Goal: Task Accomplishment & Management: Use online tool/utility

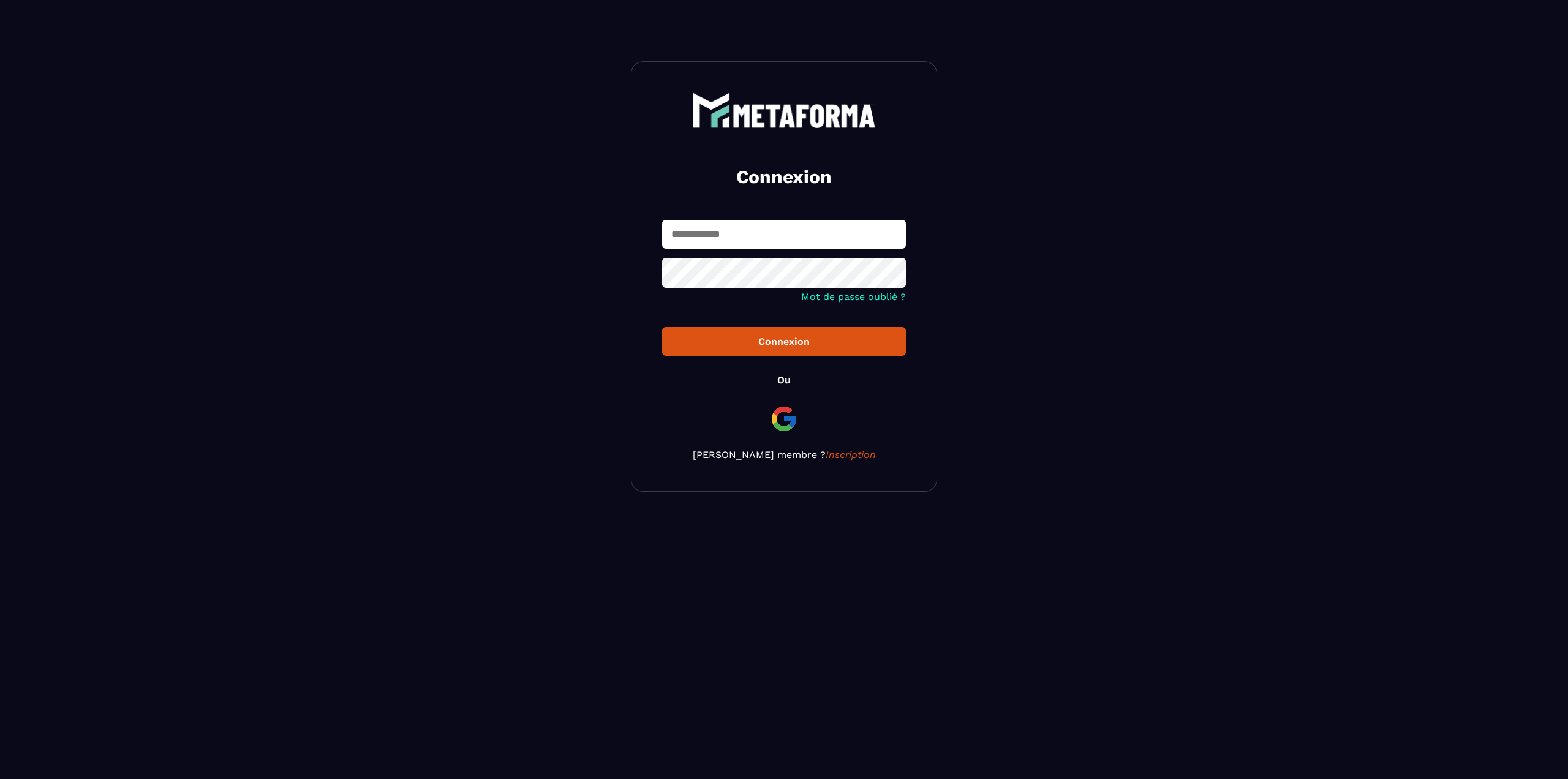
click at [704, 235] on input "text" at bounding box center [784, 234] width 244 height 29
type input "**********"
click at [662, 327] on button "Connexion" at bounding box center [784, 341] width 244 height 29
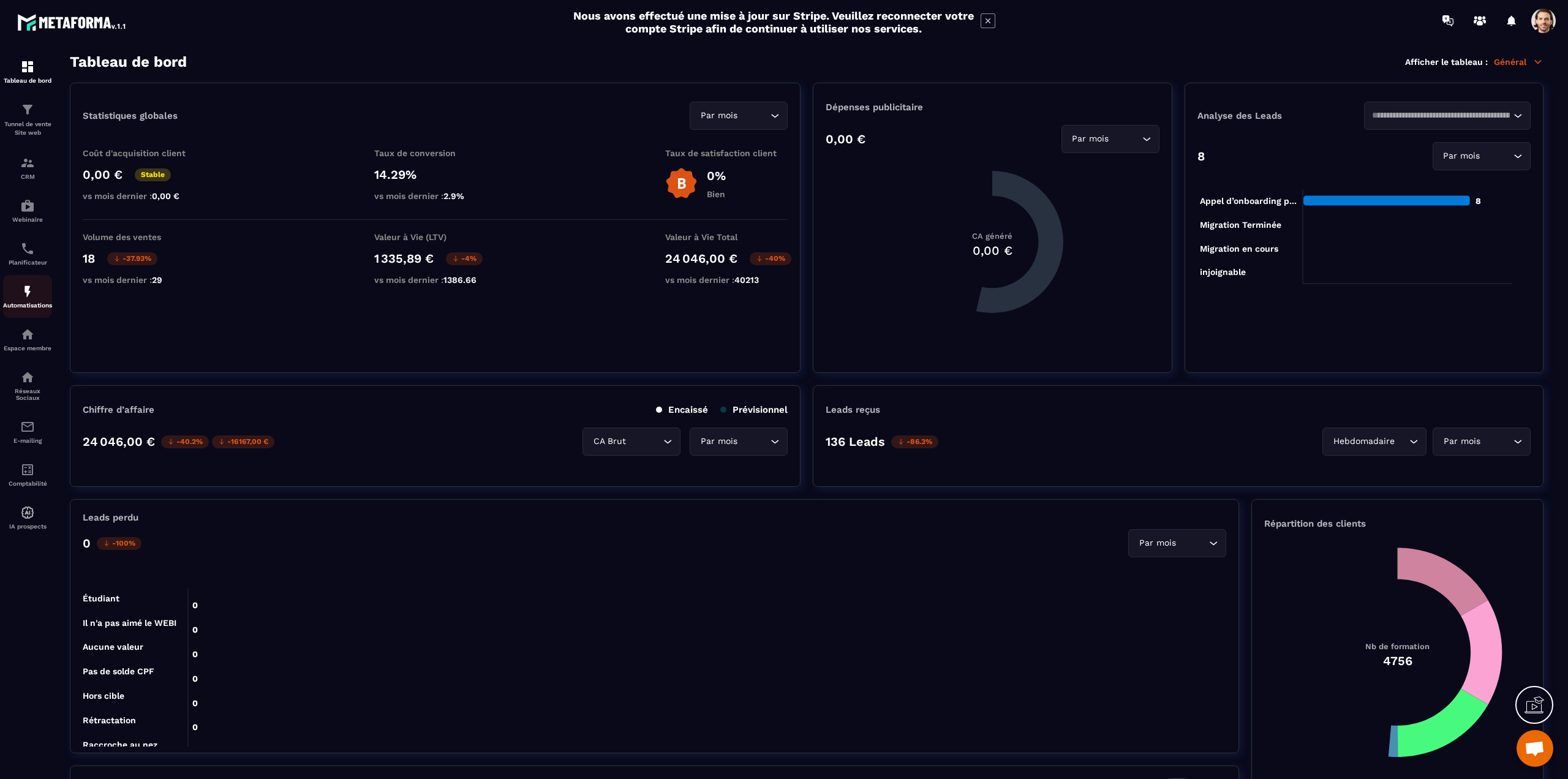
click at [20, 296] on div "Automatisations" at bounding box center [27, 296] width 49 height 24
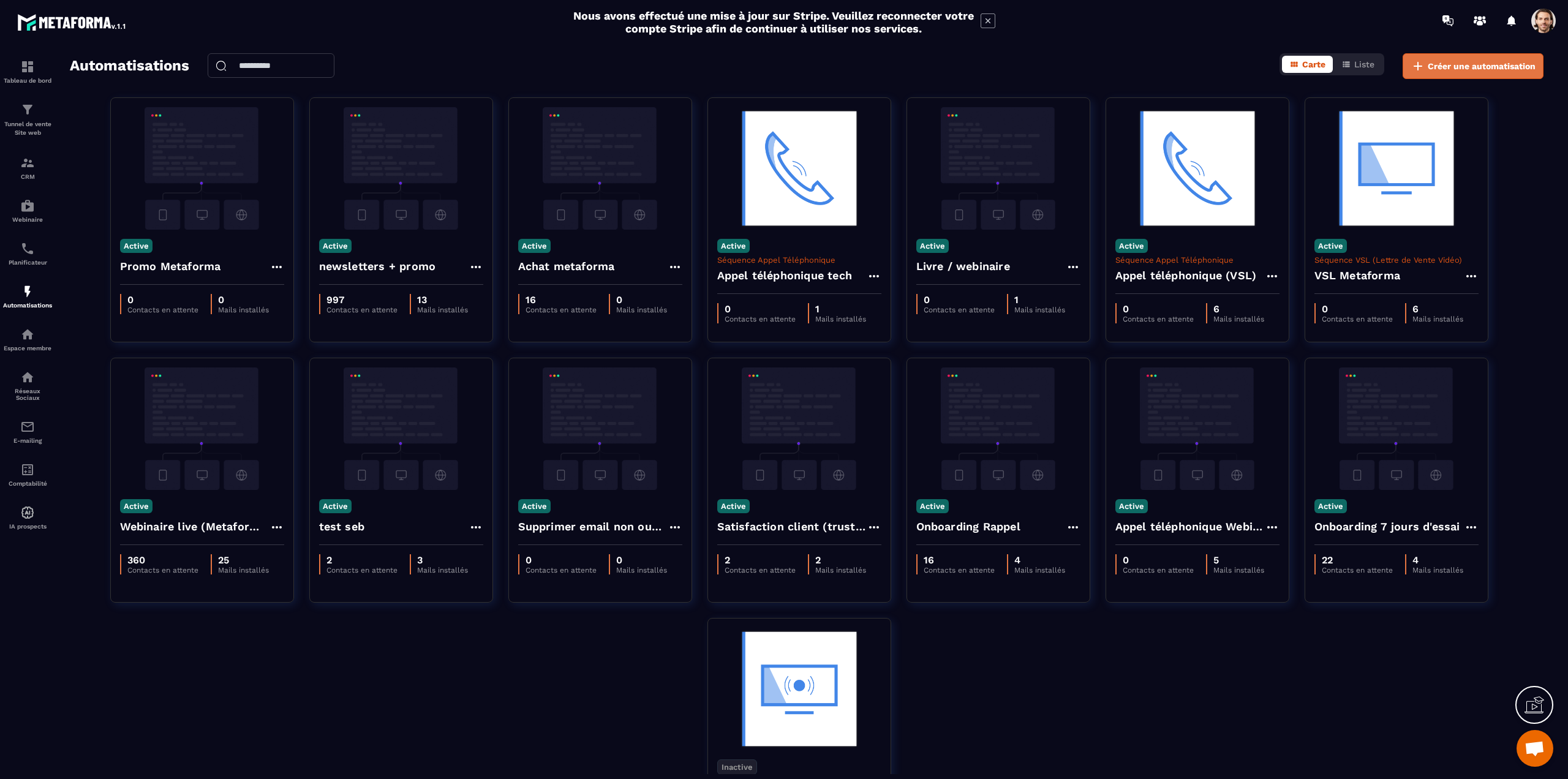
click at [1463, 63] on span "Créer une automatisation" at bounding box center [1482, 66] width 108 height 12
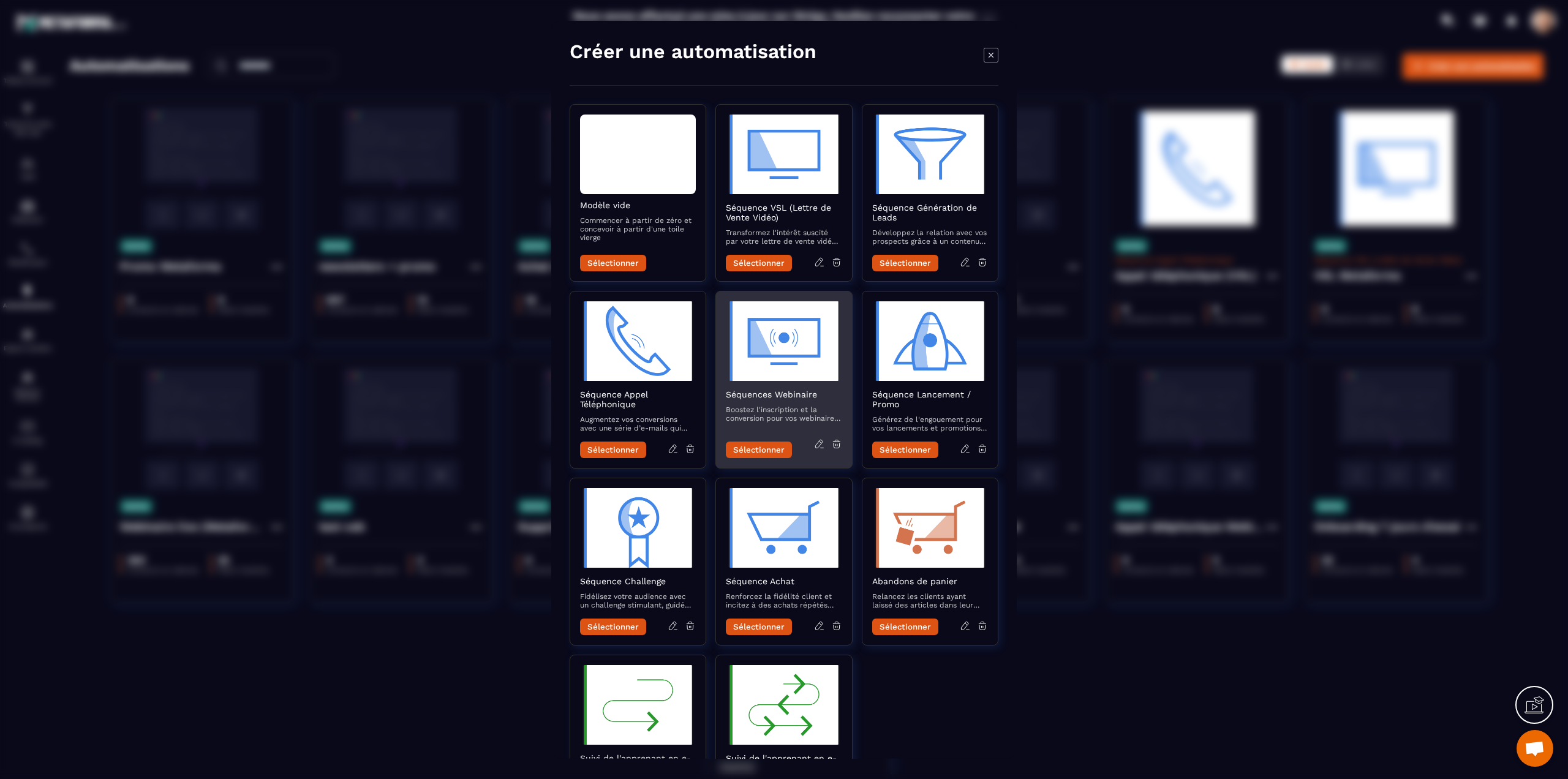
click at [818, 445] on icon "Modal window" at bounding box center [820, 444] width 11 height 11
